Goal: Information Seeking & Learning: Find specific fact

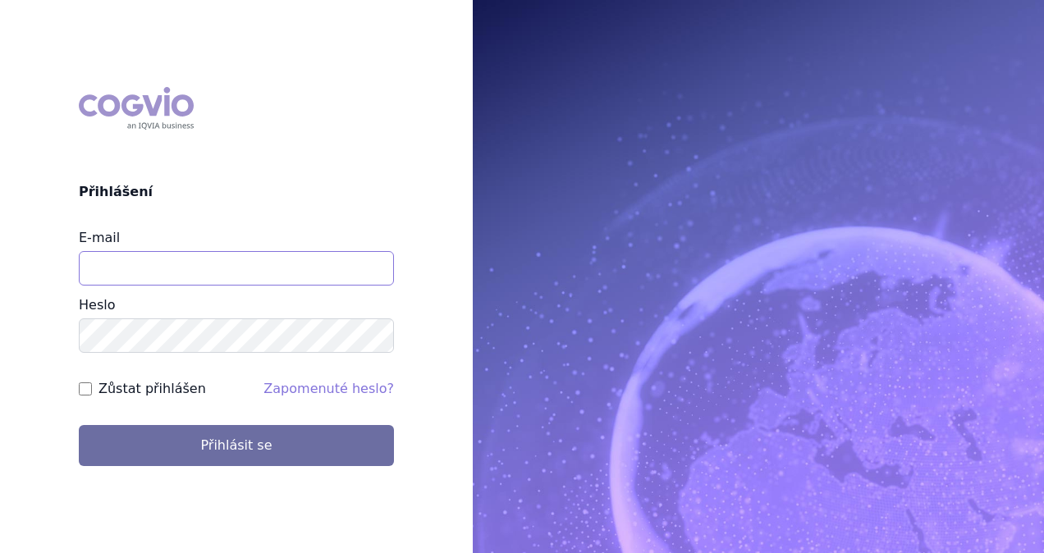
click at [200, 283] on input "E-mail" at bounding box center [236, 268] width 315 height 34
type input "i"
type input "michaela.x.tauchmanova@gsk.com"
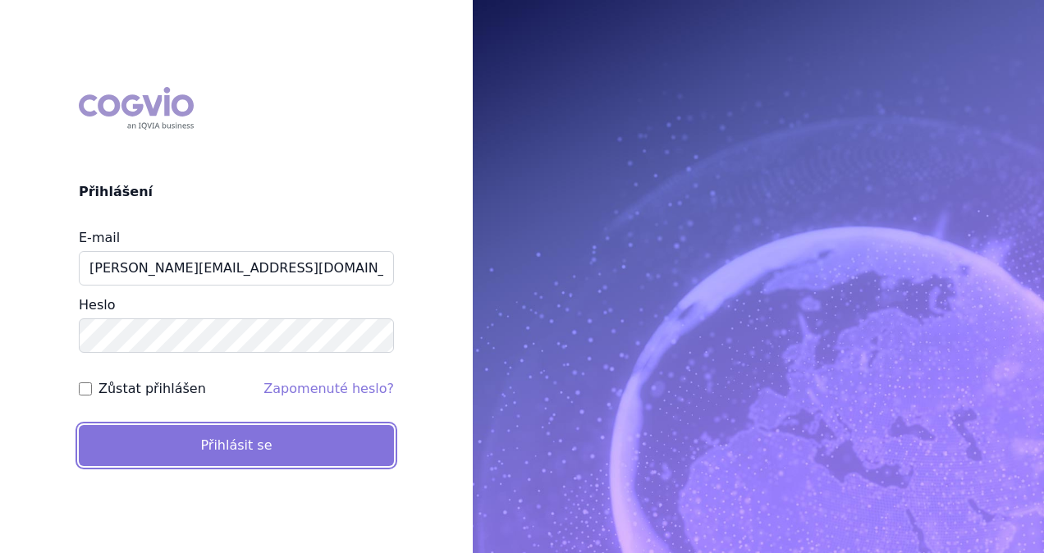
click at [271, 437] on button "Přihlásit se" at bounding box center [236, 445] width 315 height 41
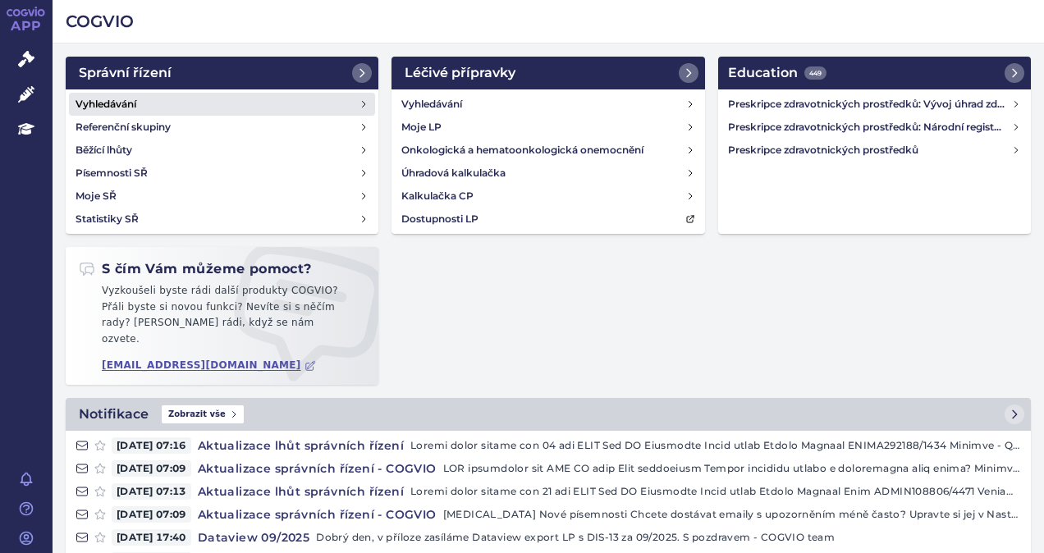
click at [148, 105] on link "Vyhledávání" at bounding box center [222, 104] width 306 height 23
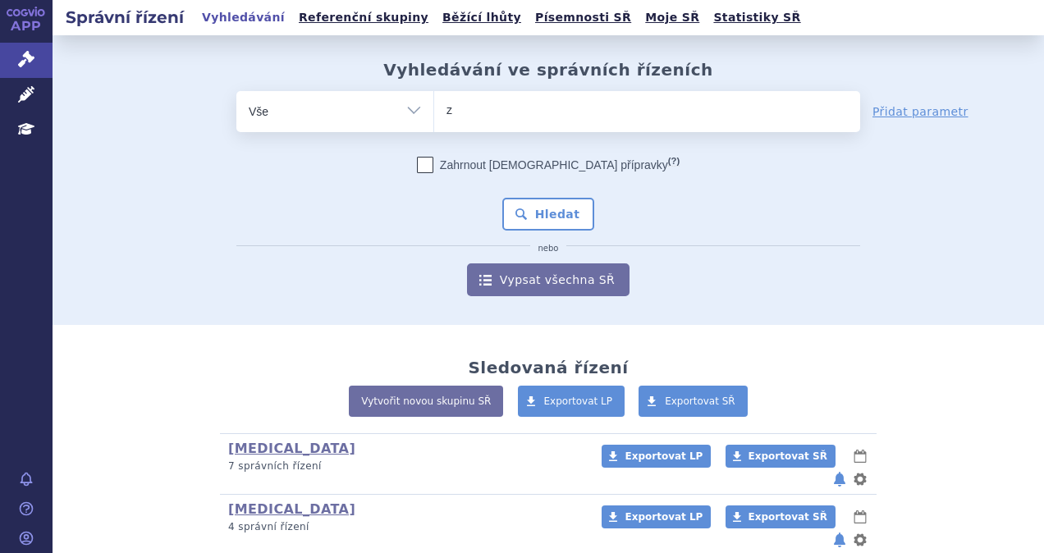
type input "ze"
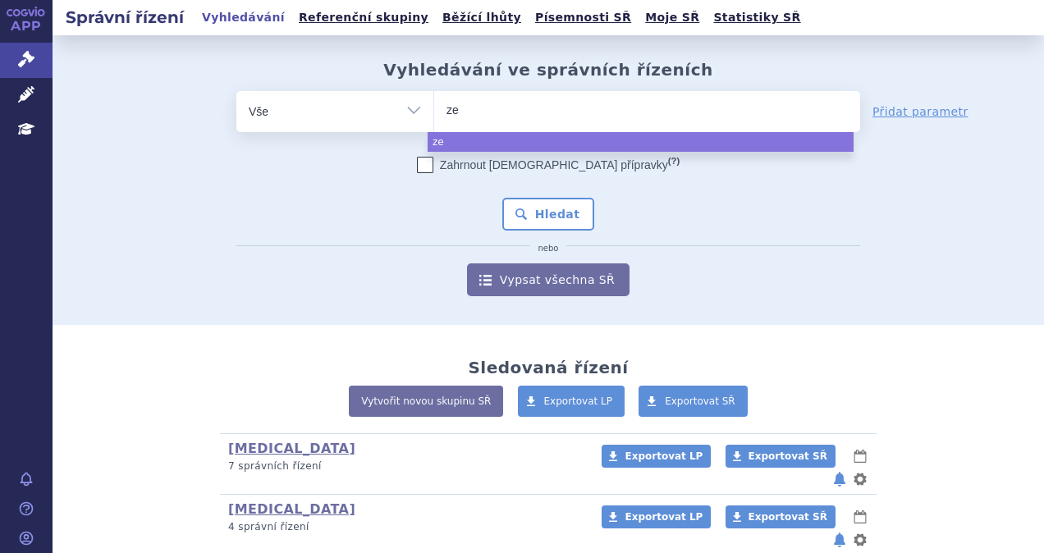
type input "zej"
type input "zejul"
type input "zejula"
select select "[MEDICAL_DATA]"
click at [542, 212] on button "Hledat" at bounding box center [548, 214] width 93 height 33
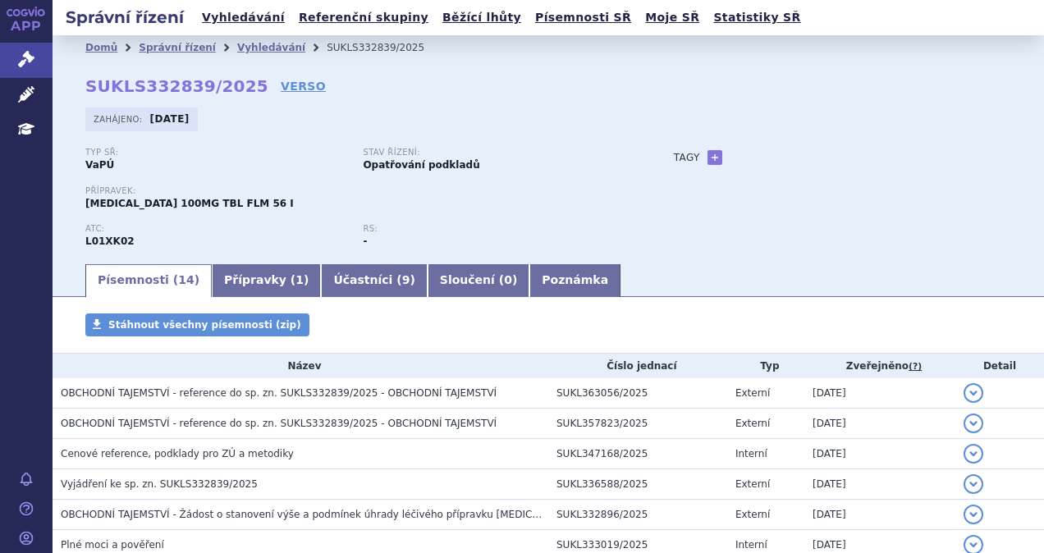
click at [281, 89] on link "VERSO" at bounding box center [303, 86] width 45 height 16
drag, startPoint x: 240, startPoint y: 85, endPoint x: 114, endPoint y: 89, distance: 125.7
click at [114, 89] on div "Domů Správní řízení Vyhledávání SUKLS332839/2025 SUKLS332839/2025 VERSO [GEOGRA…" at bounding box center [548, 161] width 991 height 202
drag, startPoint x: 114, startPoint y: 89, endPoint x: 71, endPoint y: 90, distance: 43.5
click at [71, 90] on div "Domů Správní řízení Vyhledávání SUKLS332839/2025 SUKLS332839/2025 VERSO [GEOGRA…" at bounding box center [548, 161] width 991 height 202
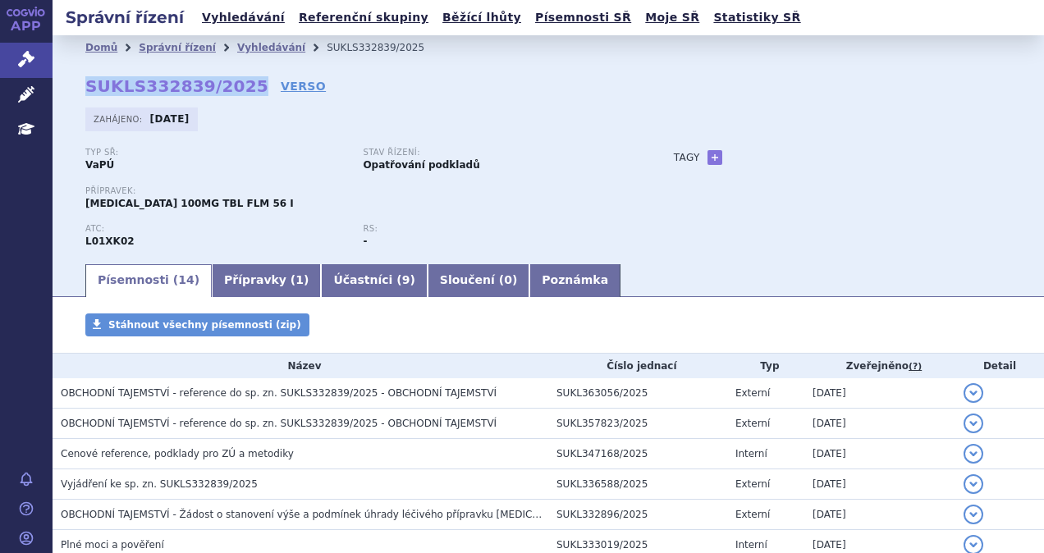
drag, startPoint x: 89, startPoint y: 90, endPoint x: 235, endPoint y: 95, distance: 146.2
click at [235, 95] on strong "SUKLS332839/2025" at bounding box center [176, 86] width 183 height 20
copy strong "SUKLS332839/2025"
